Goal: Task Accomplishment & Management: Use online tool/utility

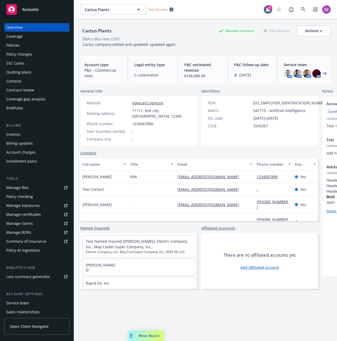
click at [14, 100] on div "Coverage gap analysis" at bounding box center [25, 99] width 39 height 8
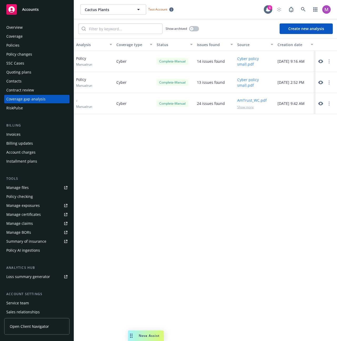
click at [291, 31] on button "Create new analysis" at bounding box center [306, 28] width 53 height 11
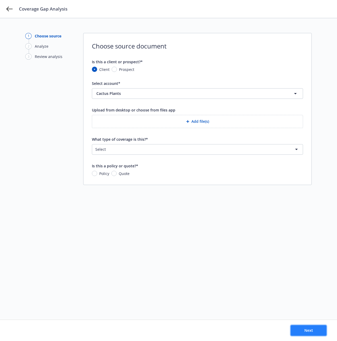
click at [304, 331] on button "Next" at bounding box center [309, 330] width 36 height 11
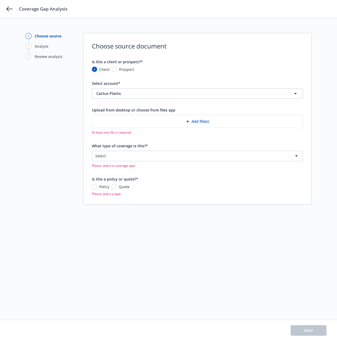
click at [136, 122] on button "Add file(s)" at bounding box center [197, 121] width 211 height 13
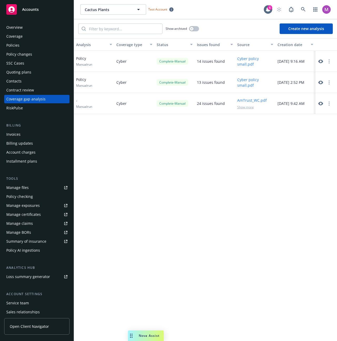
click at [303, 27] on button "Create new analysis" at bounding box center [306, 28] width 53 height 11
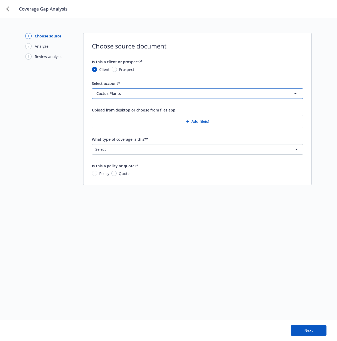
click at [118, 93] on span "Cactus Plants" at bounding box center [184, 94] width 177 height 6
click at [151, 74] on form "Is this a client or prospect?* Client Prospect Select account* FRESH START TRAN…" at bounding box center [197, 117] width 211 height 117
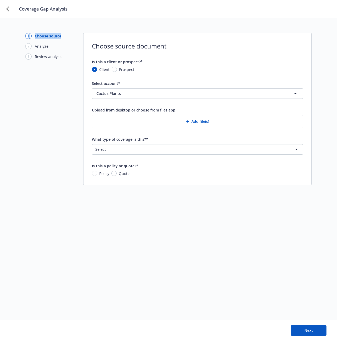
click at [61, 43] on div "1 Choose source 2 Analyze 3 Review analysis Choose source document Is this a cl…" at bounding box center [168, 179] width 337 height 323
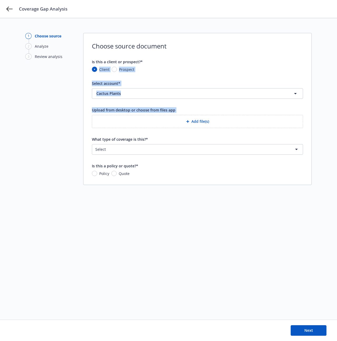
drag, startPoint x: 122, startPoint y: 91, endPoint x: 193, endPoint y: 146, distance: 89.6
click at [154, 116] on form "Is this a client or prospect?* Client Prospect Select account* Cactus Plants Up…" at bounding box center [197, 117] width 211 height 117
drag, startPoint x: 223, startPoint y: 170, endPoint x: 236, endPoint y: 220, distance: 51.6
click at [244, 199] on div "1 Choose source 2 Analyze 3 Review analysis Choose source document Is this a cl…" at bounding box center [168, 169] width 287 height 272
click at [236, 211] on div "1 Choose source 2 Analyze 3 Review analysis Choose source document Is this a cl…" at bounding box center [168, 169] width 287 height 272
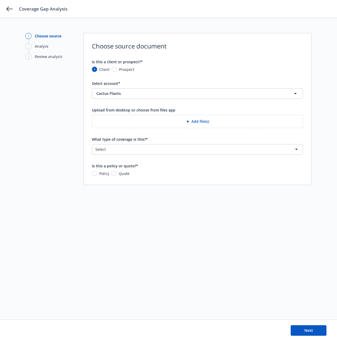
drag, startPoint x: 254, startPoint y: 314, endPoint x: 251, endPoint y: 312, distance: 3.2
click at [254, 314] on div "1 Choose source 2 Analyze 3 Review analysis Choose source document Is this a cl…" at bounding box center [168, 179] width 337 height 323
click at [298, 333] on button "Next" at bounding box center [309, 330] width 36 height 11
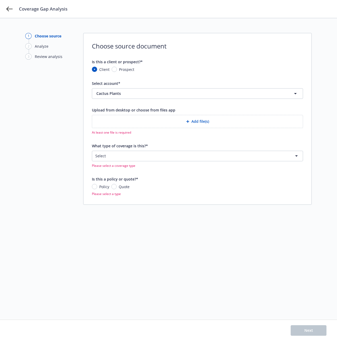
click at [132, 120] on button "Add file(s)" at bounding box center [197, 121] width 211 height 13
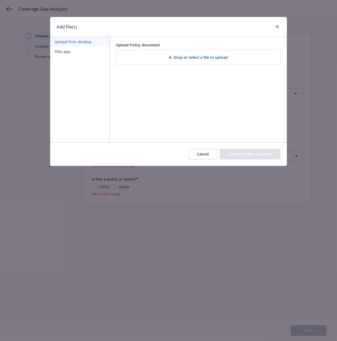
click at [135, 52] on div "Drop or select a file to upload" at bounding box center [198, 57] width 164 height 14
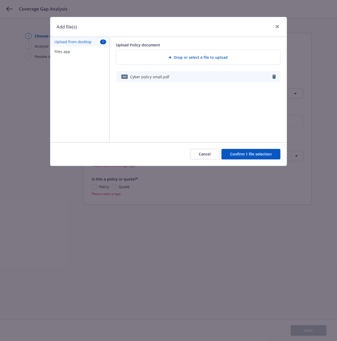
click at [251, 153] on button "Confirm 1 file selection" at bounding box center [251, 154] width 59 height 11
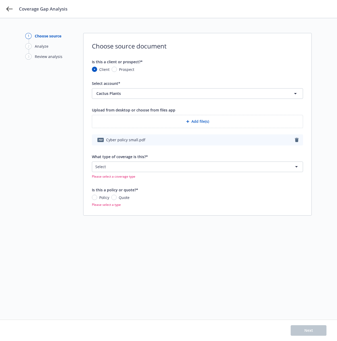
click at [159, 164] on html "Coverage Gap Analysis 1 Choose source 2 Analyze 3 Review analysis Choose source…" at bounding box center [168, 170] width 337 height 341
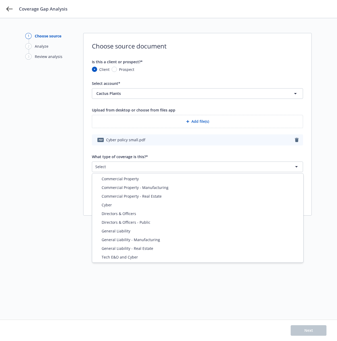
select select "CYBER"
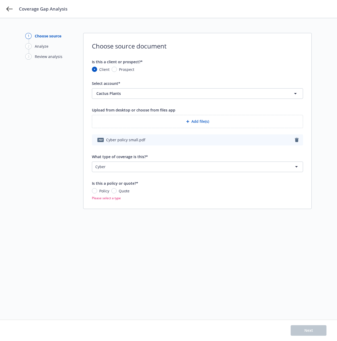
click at [101, 193] on span "Policy" at bounding box center [104, 191] width 10 height 6
click at [97, 193] on input "Policy" at bounding box center [94, 190] width 5 height 5
radio input "true"
click at [115, 192] on input "Quote" at bounding box center [113, 190] width 5 height 5
radio input "true"
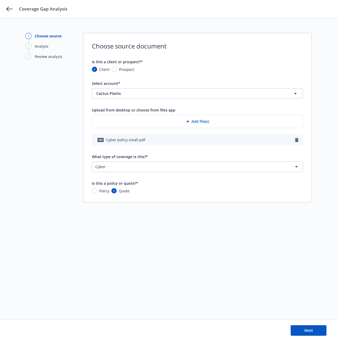
click at [104, 192] on span "Policy" at bounding box center [104, 191] width 10 height 6
click at [97, 192] on input "Policy" at bounding box center [94, 190] width 5 height 5
radio input "true"
click at [300, 331] on button "Next" at bounding box center [309, 330] width 36 height 11
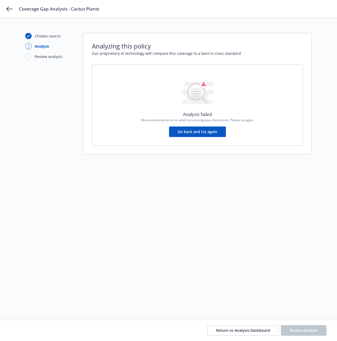
click at [113, 216] on div "Choose source 2 Analyze 3 Review analysis Analyzing this policy Our proprietary…" at bounding box center [168, 169] width 287 height 272
click at [188, 177] on div "Choose source 2 Analyze 3 Review analysis Analyzing this policy Our proprietary…" at bounding box center [168, 169] width 287 height 272
